Goal: Task Accomplishment & Management: Manage account settings

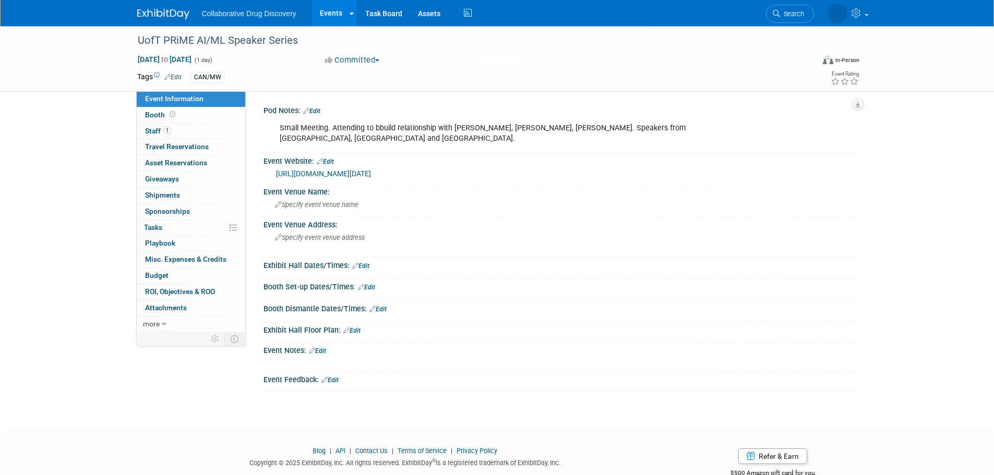
click at [153, 7] on link at bounding box center [169, 9] width 65 height 8
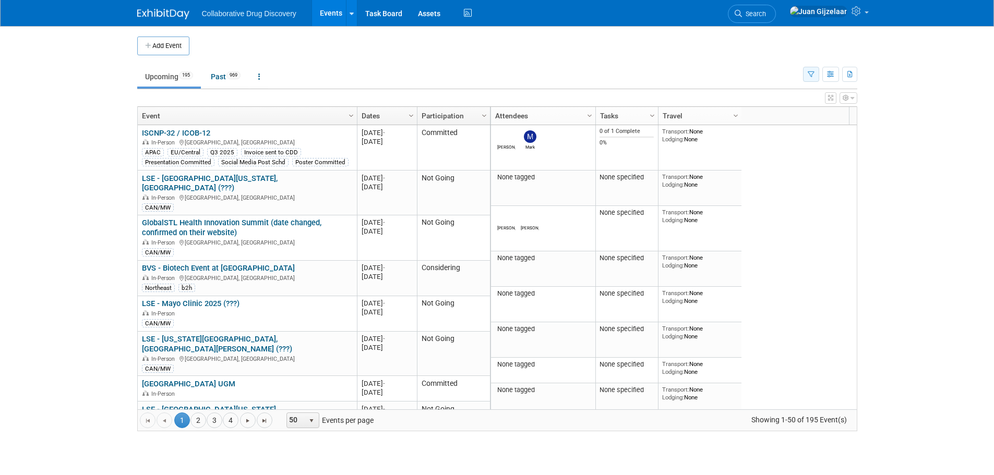
click at [812, 74] on icon "button" at bounding box center [810, 74] width 7 height 7
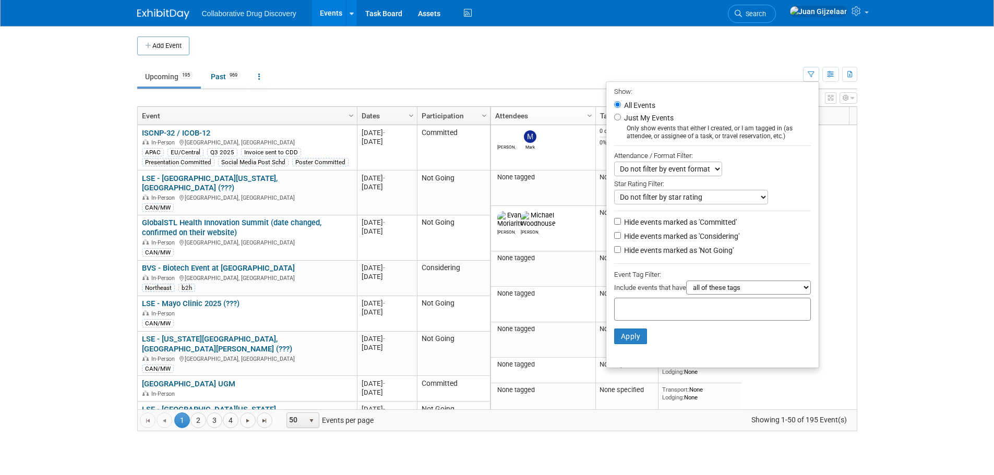
click at [644, 313] on input "text" at bounding box center [660, 308] width 83 height 10
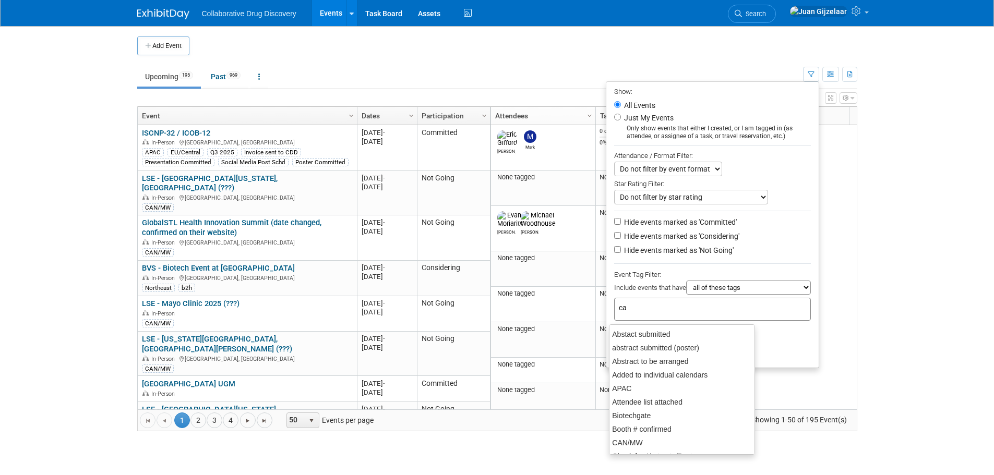
type input "can"
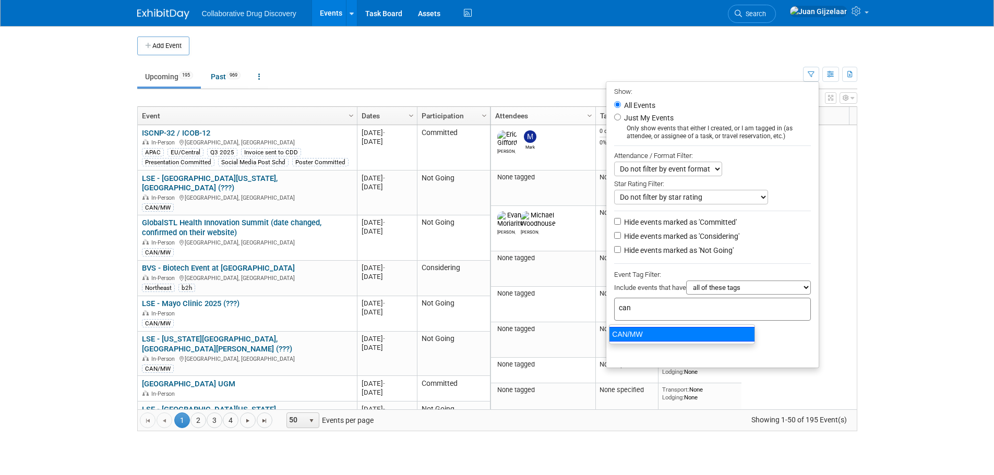
click at [704, 334] on div "CAN/MW" at bounding box center [682, 334] width 146 height 15
type input "CAN/MW"
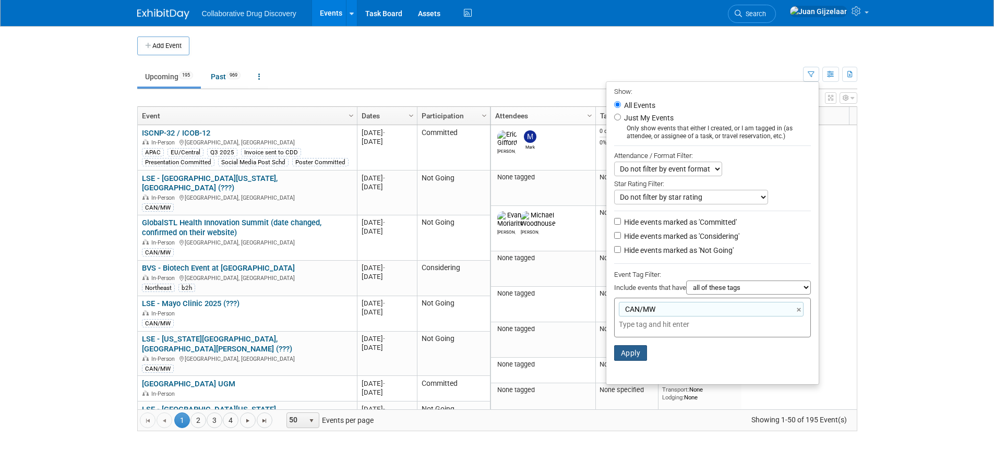
click at [627, 359] on button "Apply" at bounding box center [630, 353] width 33 height 16
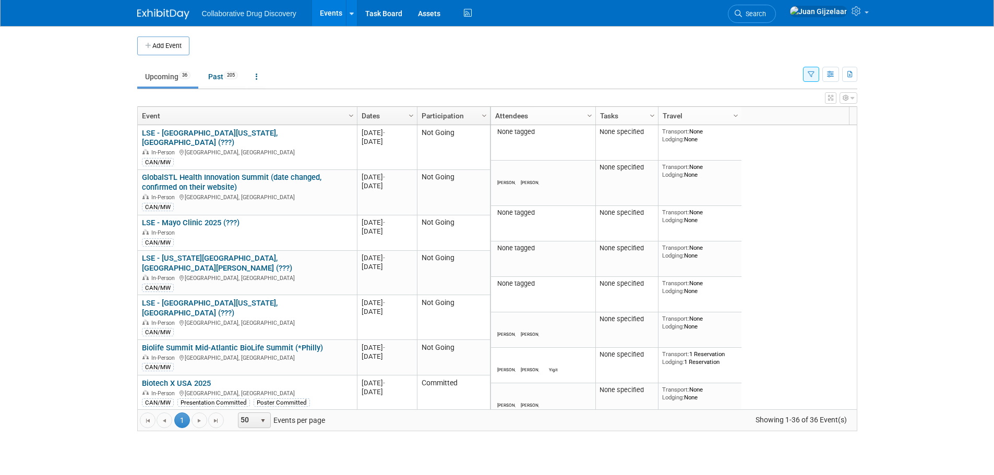
click at [811, 77] on icon "button" at bounding box center [810, 74] width 7 height 7
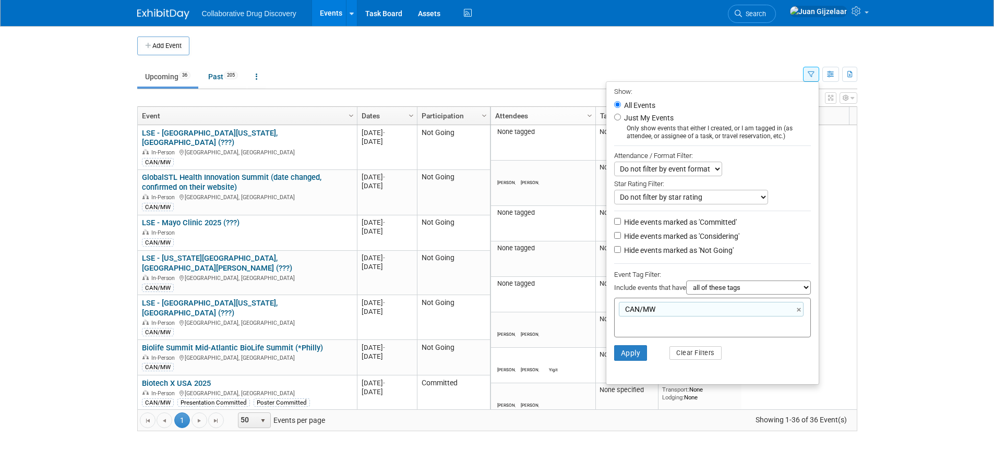
click at [658, 252] on label "Hide events marked as 'Not Going'" at bounding box center [678, 250] width 112 height 10
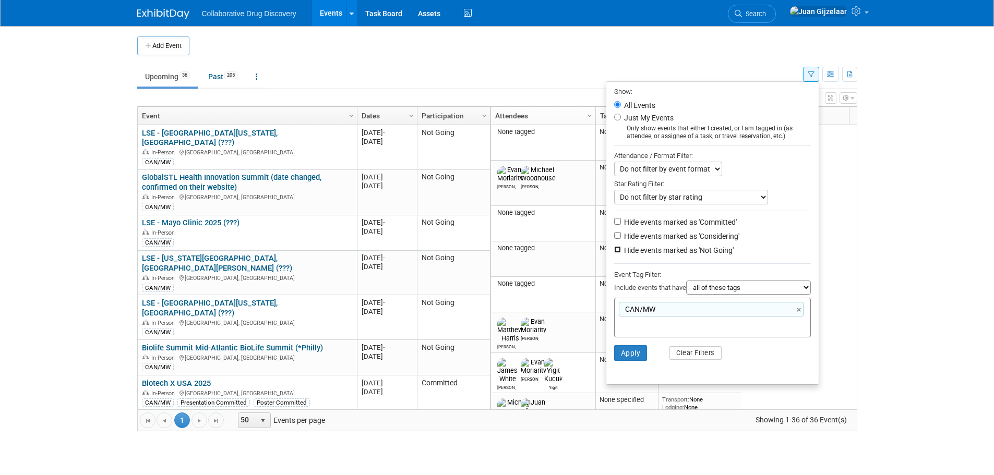
click at [621, 252] on input "Hide events marked as 'Not Going'" at bounding box center [617, 249] width 7 height 7
checkbox input "true"
click at [622, 352] on button "Apply" at bounding box center [630, 353] width 33 height 16
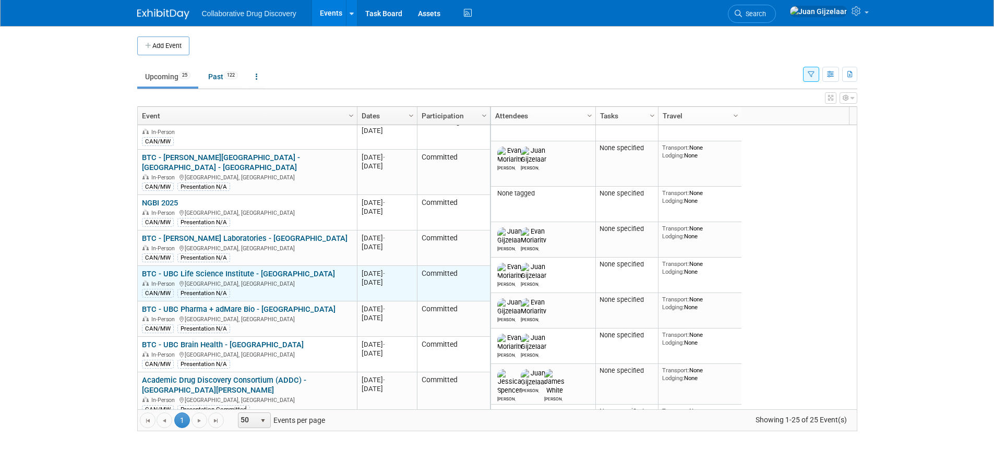
scroll to position [438, 0]
